Goal: Task Accomplishment & Management: Use online tool/utility

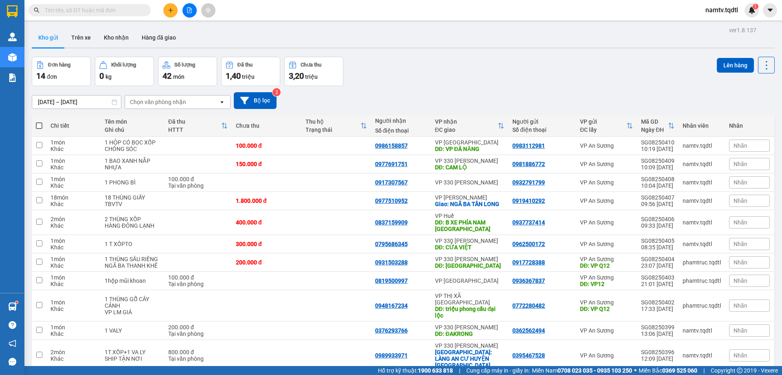
click at [189, 3] on button at bounding box center [190, 10] width 14 height 14
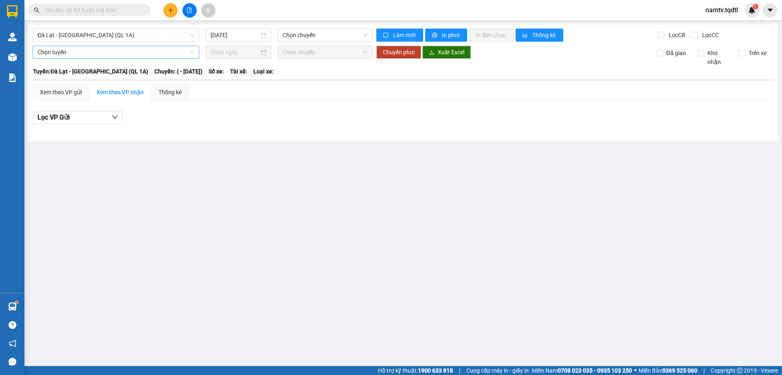
click at [110, 54] on span "Chọn tuyến" at bounding box center [115, 52] width 157 height 12
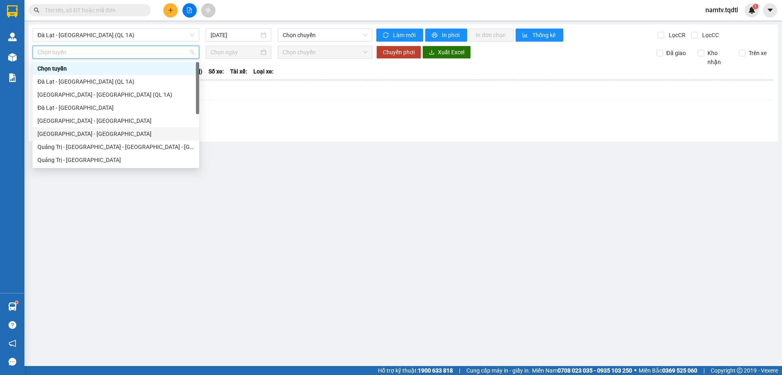
click at [79, 130] on div "[GEOGRAPHIC_DATA] - [GEOGRAPHIC_DATA]" at bounding box center [115, 133] width 157 height 9
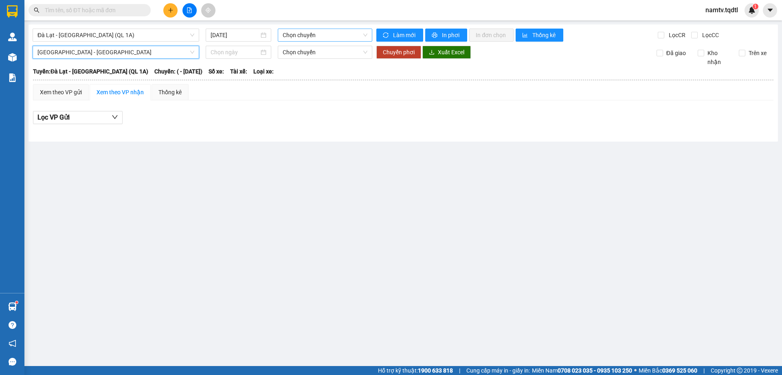
click at [302, 37] on span "Chọn chuyến" at bounding box center [325, 35] width 85 height 12
drag, startPoint x: 319, startPoint y: 53, endPoint x: 310, endPoint y: 53, distance: 9.4
click at [319, 53] on div "Chọn chuyến" at bounding box center [315, 51] width 64 height 9
click at [242, 44] on div "[GEOGRAPHIC_DATA] - [GEOGRAPHIC_DATA] (QL 1A) [DATE] Chọn chuyến Chọn chuyến Là…" at bounding box center [404, 82] width 750 height 117
click at [245, 36] on input "[DATE]" at bounding box center [235, 35] width 48 height 9
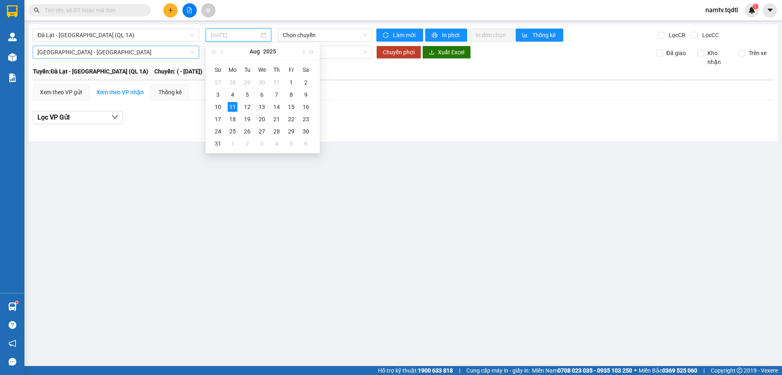
type input "[DATE]"
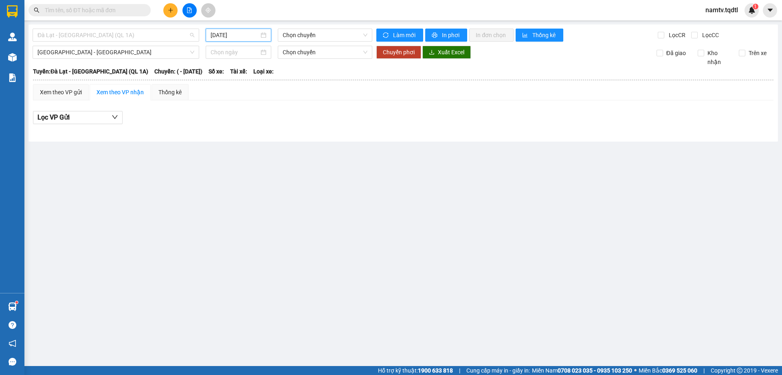
drag, startPoint x: 149, startPoint y: 40, endPoint x: 148, endPoint y: 48, distance: 8.6
click at [148, 40] on span "Đà Lạt - [GEOGRAPHIC_DATA] (QL 1A)" at bounding box center [115, 35] width 157 height 12
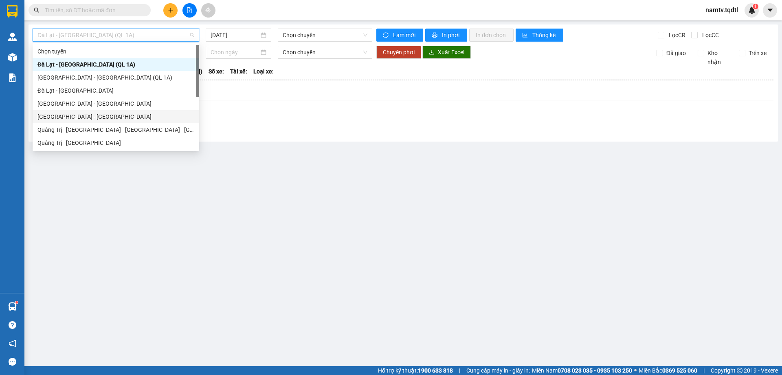
drag, startPoint x: 68, startPoint y: 115, endPoint x: 264, endPoint y: 52, distance: 206.2
click at [68, 115] on div "[GEOGRAPHIC_DATA] - [GEOGRAPHIC_DATA]" at bounding box center [115, 116] width 157 height 9
type input "[DATE]"
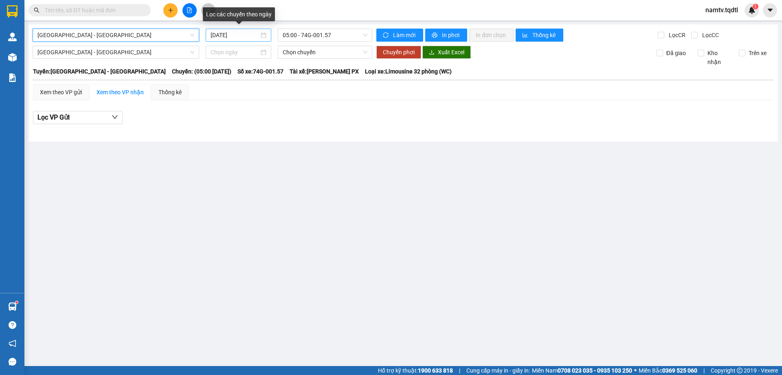
click at [255, 36] on input "[DATE]" at bounding box center [235, 35] width 48 height 9
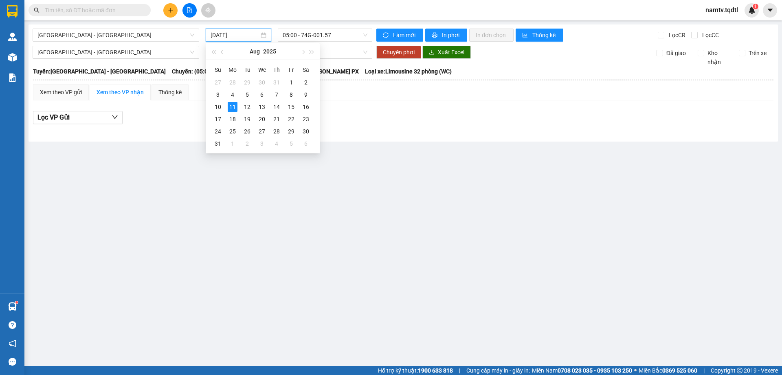
drag, startPoint x: 149, startPoint y: 37, endPoint x: 129, endPoint y: 47, distance: 22.4
click at [143, 37] on span "[GEOGRAPHIC_DATA] - [GEOGRAPHIC_DATA]" at bounding box center [115, 35] width 157 height 12
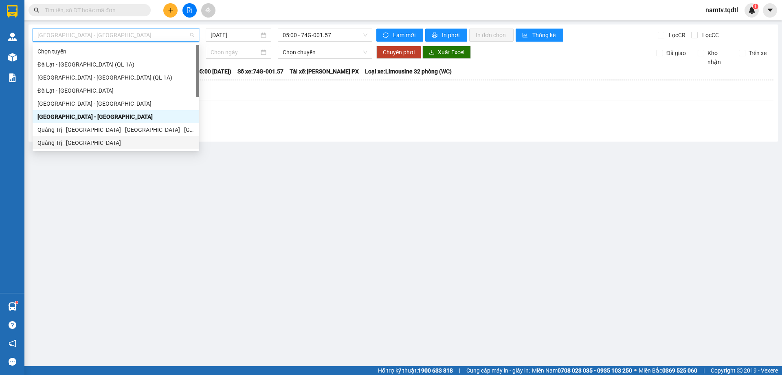
click at [59, 141] on div "Quảng Trị - [GEOGRAPHIC_DATA]" at bounding box center [115, 142] width 157 height 9
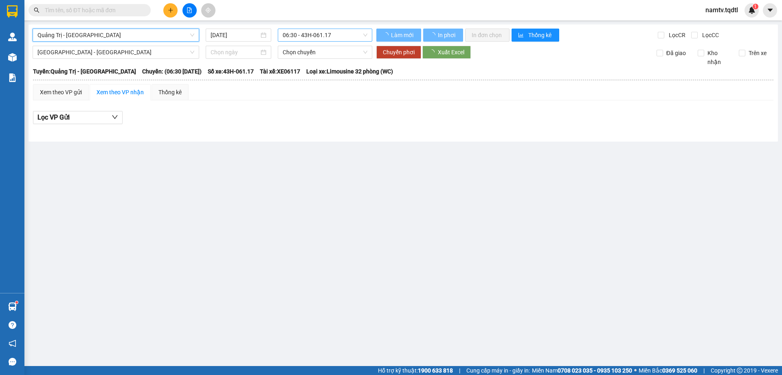
drag, startPoint x: 340, startPoint y: 35, endPoint x: 343, endPoint y: 54, distance: 19.0
click at [339, 36] on span "06:30 - 43H-061.17" at bounding box center [325, 35] width 85 height 12
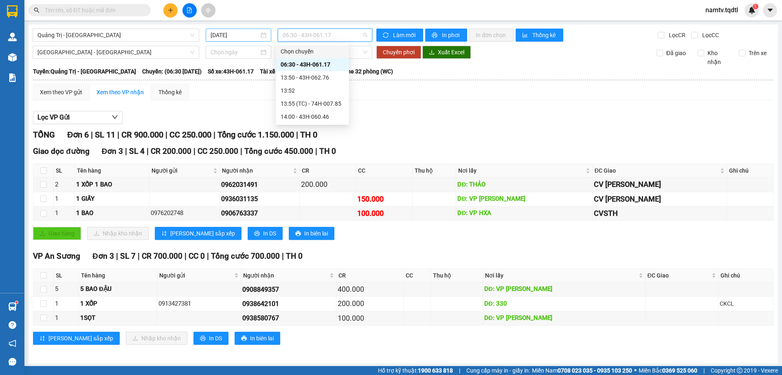
drag, startPoint x: 260, startPoint y: 37, endPoint x: 244, endPoint y: 34, distance: 16.5
click at [255, 37] on div "[DATE]" at bounding box center [239, 35] width 56 height 9
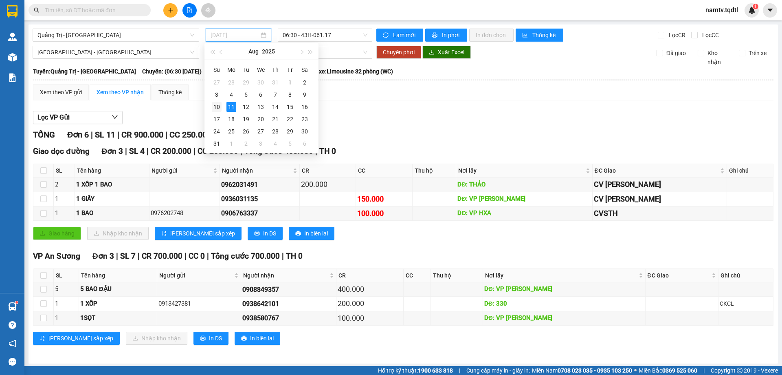
click at [213, 107] on td "10" at bounding box center [216, 107] width 15 height 12
type input "[DATE]"
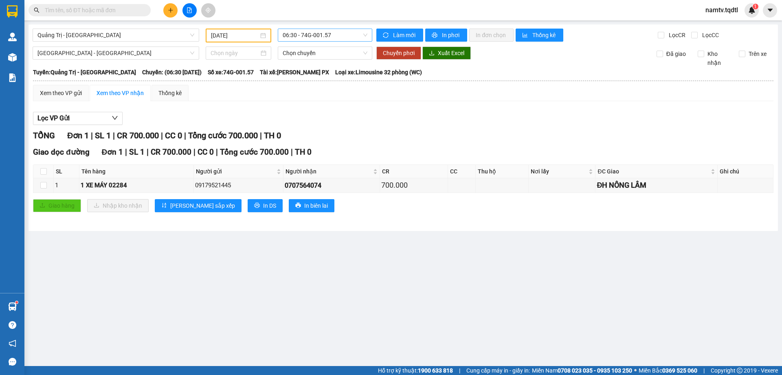
click at [293, 37] on span "06:30 - 74G-001.57" at bounding box center [325, 35] width 85 height 12
click at [315, 77] on div "13:51 - 74F-005.78" at bounding box center [315, 77] width 64 height 9
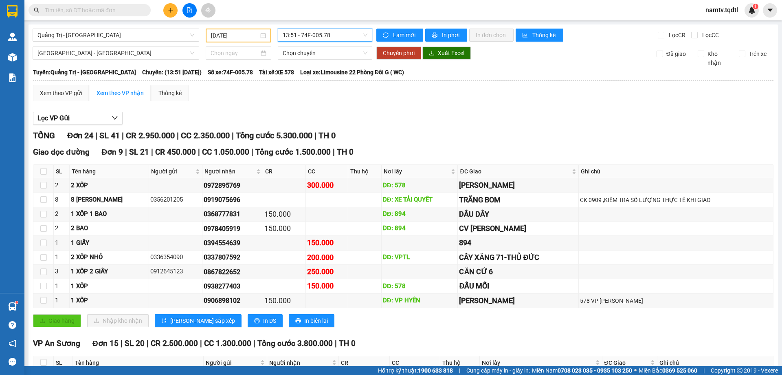
click at [332, 31] on span "13:51 - 74F-005.78" at bounding box center [325, 35] width 85 height 12
click at [324, 66] on div "06:30 - 74G-001.57" at bounding box center [313, 64] width 64 height 9
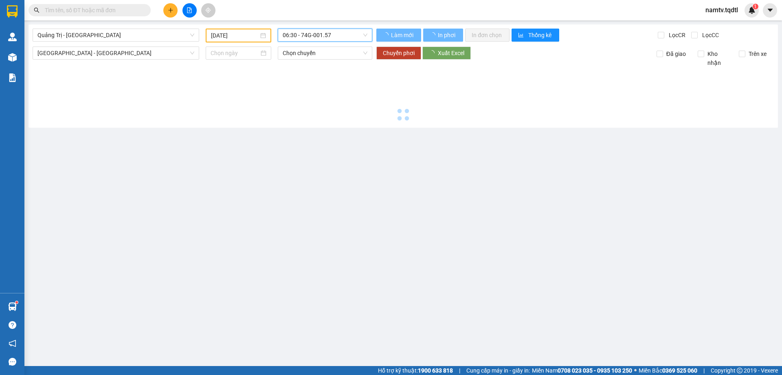
click at [341, 33] on span "06:30 - 74G-001.57" at bounding box center [325, 35] width 85 height 12
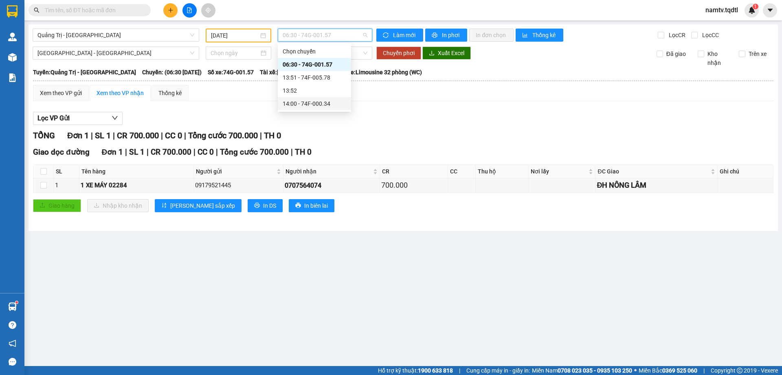
click at [318, 100] on div "14:00 - 74F-000.34" at bounding box center [315, 103] width 64 height 9
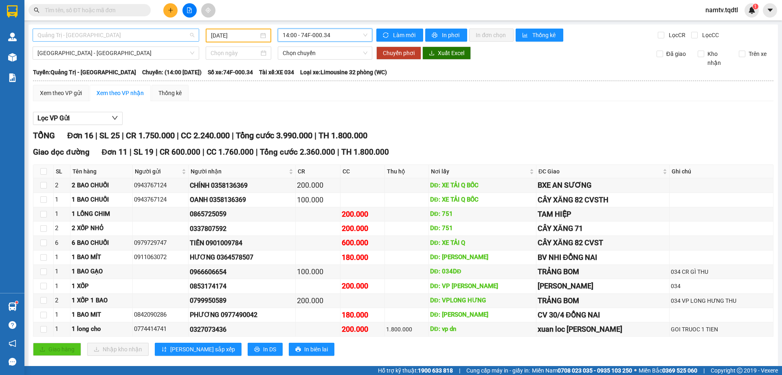
click at [159, 37] on span "Quảng Trị - [GEOGRAPHIC_DATA]" at bounding box center [115, 35] width 157 height 12
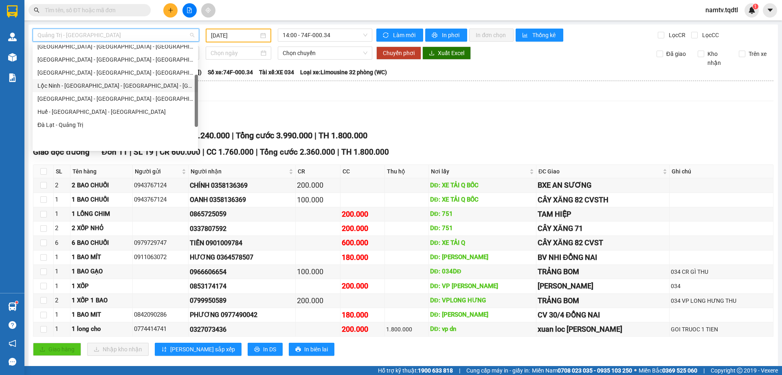
scroll to position [82, 0]
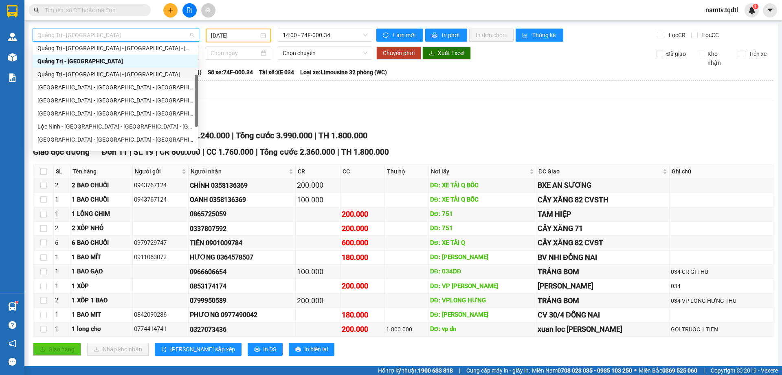
click at [113, 80] on div "Quảng Trị - [GEOGRAPHIC_DATA] - [GEOGRAPHIC_DATA]" at bounding box center [115, 74] width 165 height 13
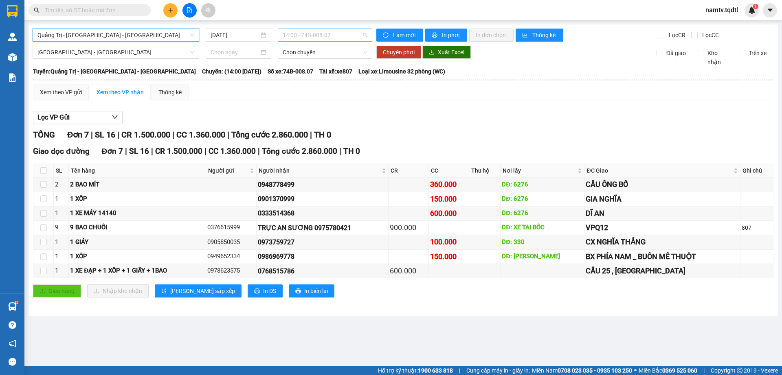
click at [351, 37] on span "14:00 - 74B-008.07" at bounding box center [325, 35] width 85 height 12
drag, startPoint x: 254, startPoint y: 38, endPoint x: 254, endPoint y: 104, distance: 65.6
click at [253, 38] on input "[DATE]" at bounding box center [235, 35] width 48 height 9
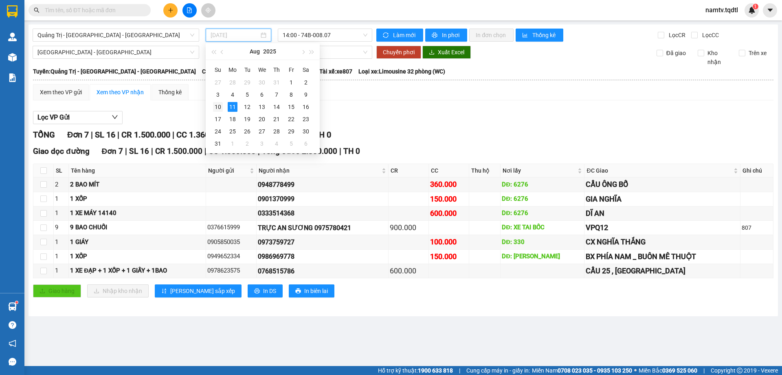
click at [215, 107] on div "10" at bounding box center [218, 107] width 10 height 10
type input "[DATE]"
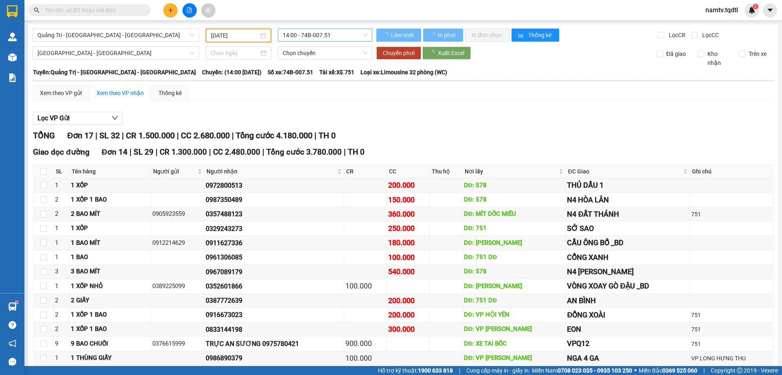
click at [319, 37] on span "14:00 - 74B-007.51" at bounding box center [325, 35] width 85 height 12
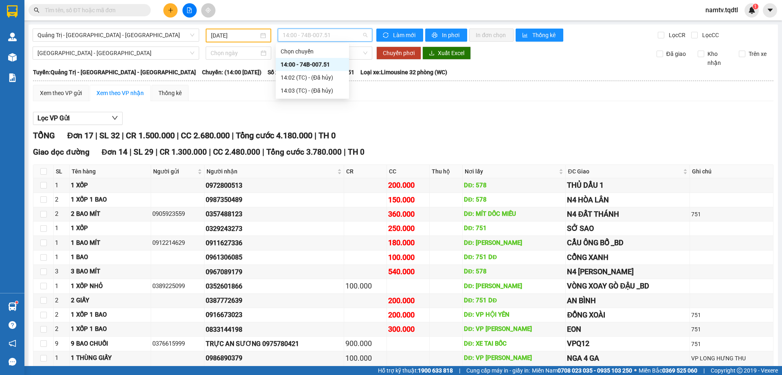
click at [319, 37] on span "14:00 - 74B-007.51" at bounding box center [325, 35] width 85 height 12
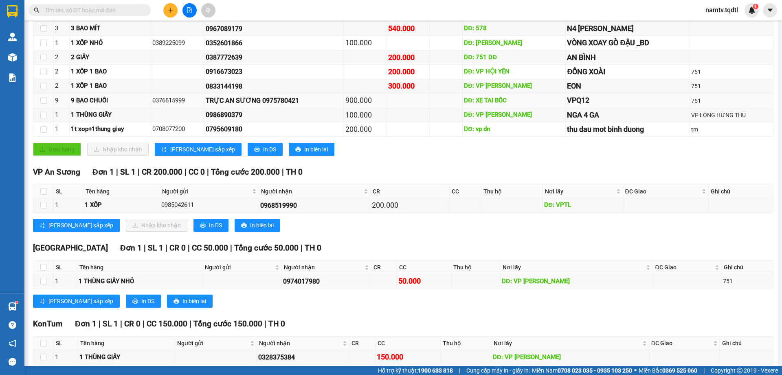
scroll to position [284, 0]
